Goal: Find contact information: Find contact information

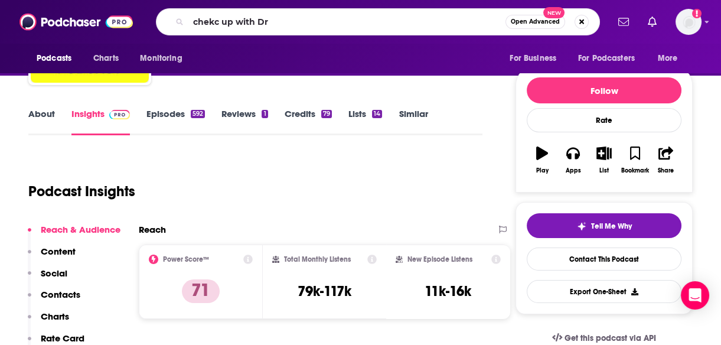
scroll to position [117, 0]
type input "chekc up with Dr [PERSON_NAME]"
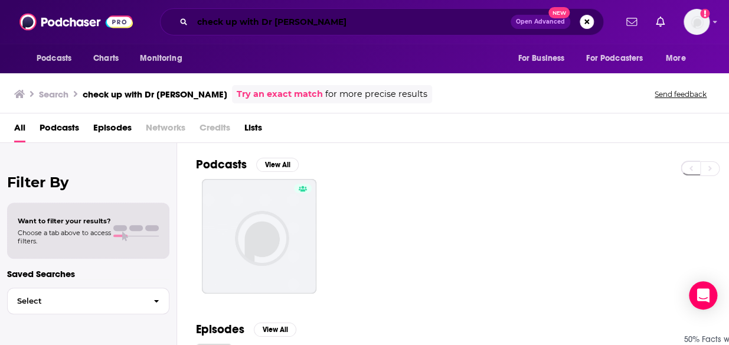
click at [224, 21] on input "check up with Dr [PERSON_NAME]" at bounding box center [352, 21] width 318 height 19
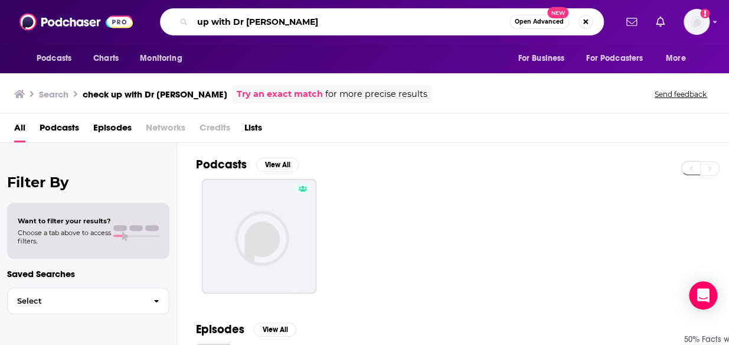
drag, startPoint x: 268, startPoint y: 23, endPoint x: 190, endPoint y: 24, distance: 78.6
click at [190, 24] on div "up with Dr mike Open Advanced New" at bounding box center [382, 21] width 444 height 27
click at [295, 13] on input "up with Dr mike" at bounding box center [351, 21] width 317 height 19
click at [295, 20] on input "up with Dr mike" at bounding box center [351, 21] width 317 height 19
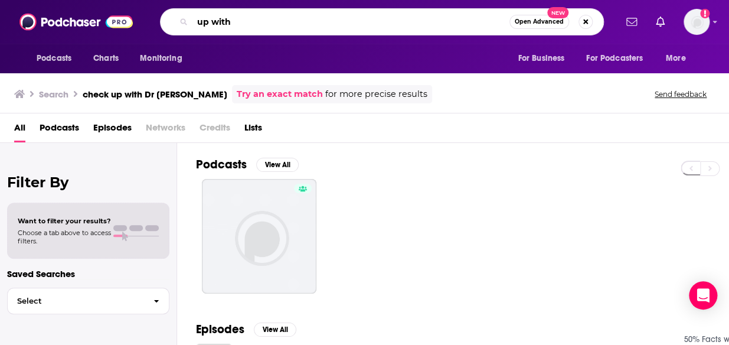
type input "up"
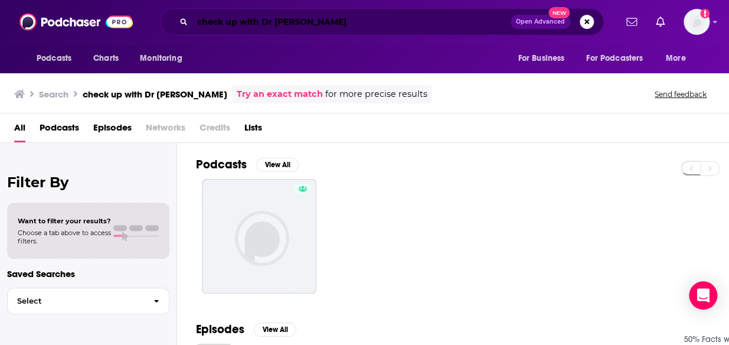
click at [305, 24] on input "check up with Dr [PERSON_NAME]" at bounding box center [352, 21] width 318 height 19
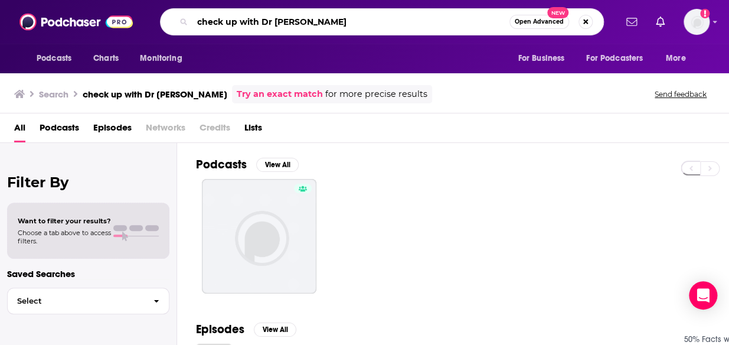
click at [321, 26] on input "check up with Dr [PERSON_NAME]" at bounding box center [351, 21] width 317 height 19
type input "c"
type input "the checkup with Dr. Mik"
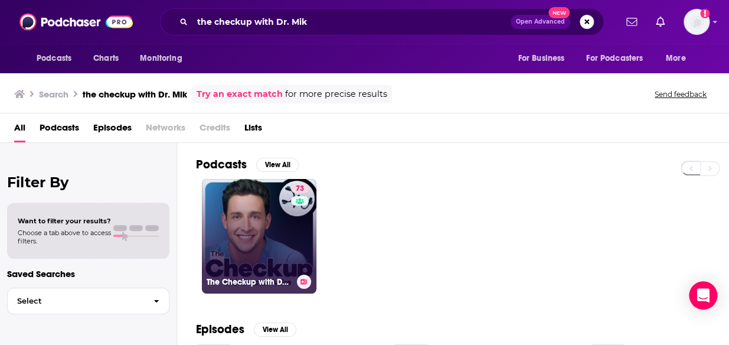
click at [255, 217] on link "73 The Checkup with Doctor [PERSON_NAME]" at bounding box center [259, 236] width 115 height 115
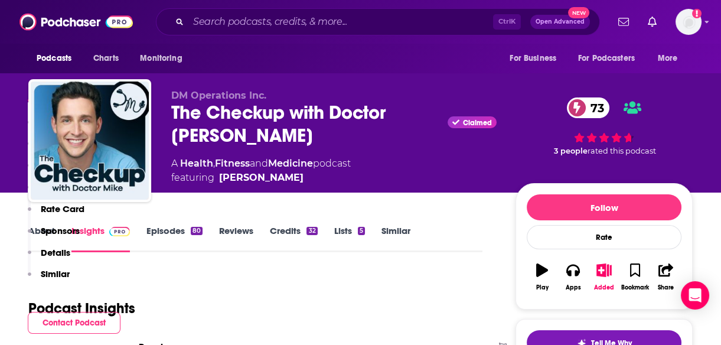
scroll to position [631, 0]
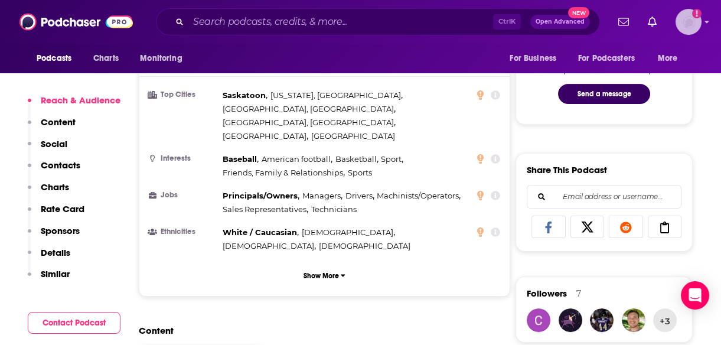
click at [680, 24] on img "Logged in as megcassidy" at bounding box center [689, 22] width 26 height 26
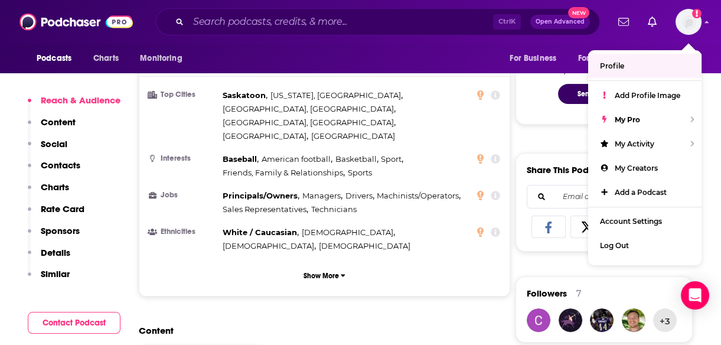
click at [591, 36] on div "Podcasts Charts Monitoring Ctrl K Open Advanced New For Business For Podcasters…" at bounding box center [360, 22] width 721 height 44
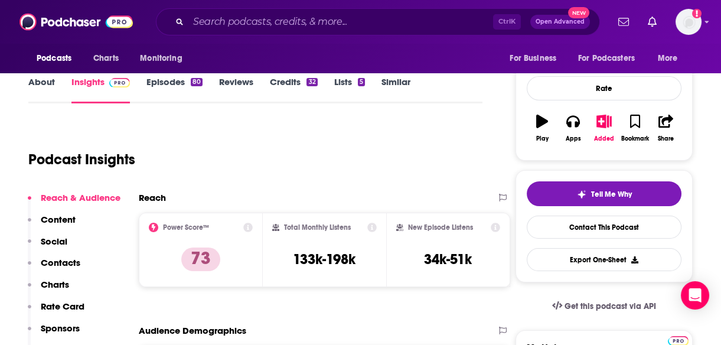
scroll to position [138, 0]
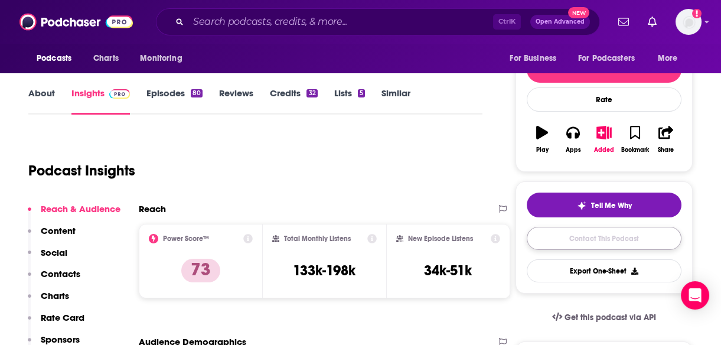
click at [611, 232] on link "Contact This Podcast" at bounding box center [604, 238] width 155 height 23
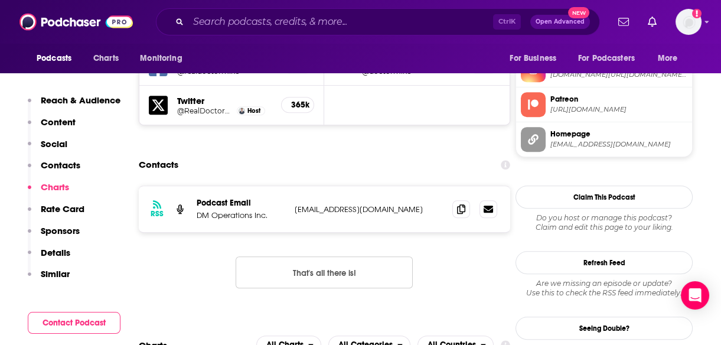
scroll to position [1067, 0]
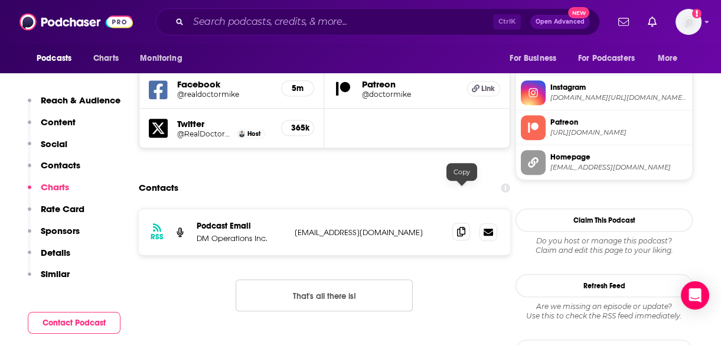
click at [461, 227] on icon at bounding box center [461, 231] width 8 height 9
click at [272, 32] on div "Ctrl K Open Advanced New" at bounding box center [378, 21] width 444 height 27
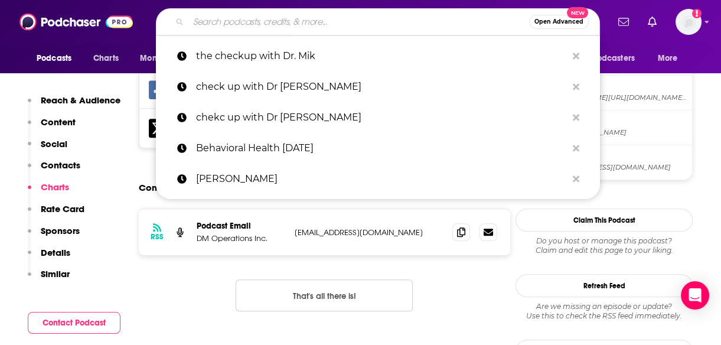
click at [268, 25] on input "Search podcasts, credits, & more..." at bounding box center [358, 21] width 341 height 19
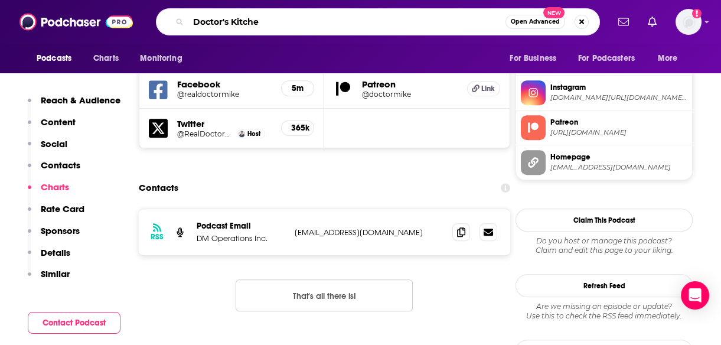
type input "Doctor's Kitchen"
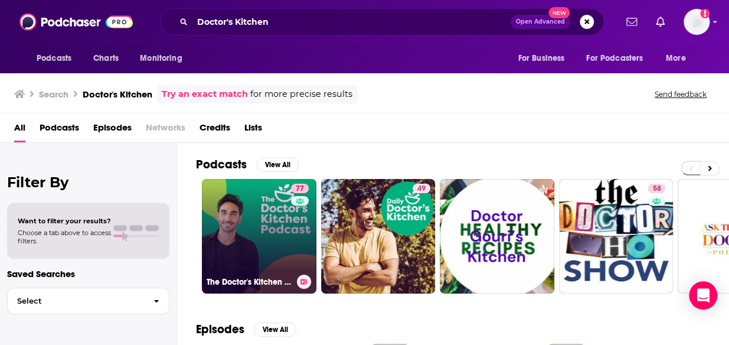
click at [257, 253] on link "77 The Doctor's Kitchen Podcast" at bounding box center [259, 236] width 115 height 115
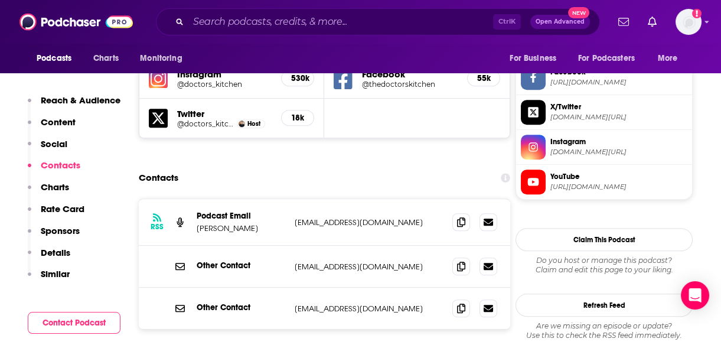
scroll to position [1084, 0]
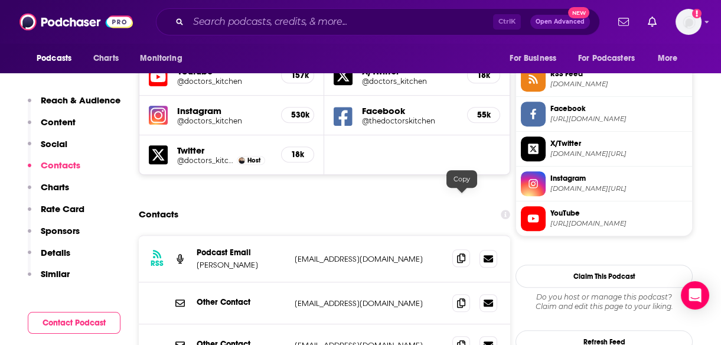
click at [465, 253] on icon at bounding box center [461, 257] width 8 height 9
